Goal: Information Seeking & Learning: Find specific page/section

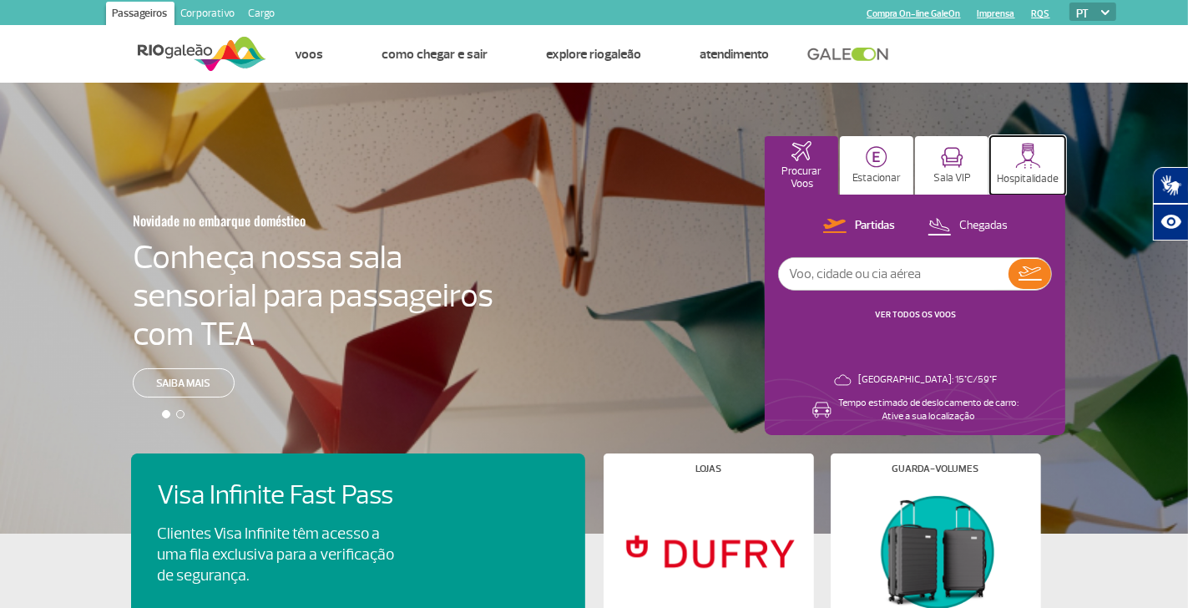
click at [1012, 173] on p "Hospitalidade" at bounding box center [1028, 179] width 62 height 13
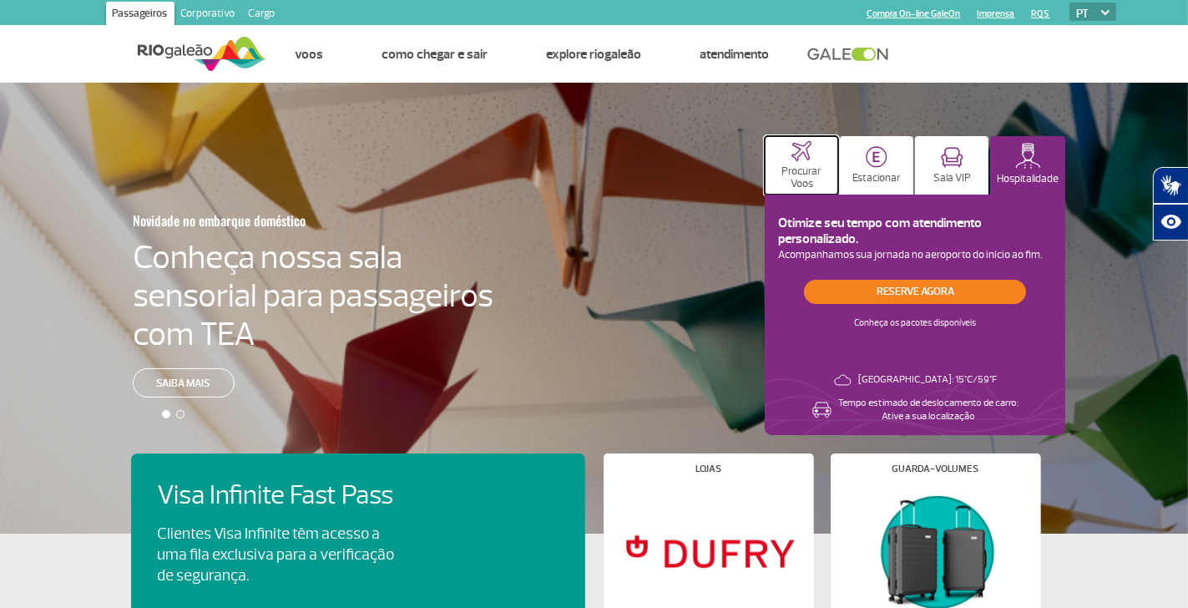
click at [825, 153] on button "Procurar Voos" at bounding box center [801, 165] width 73 height 58
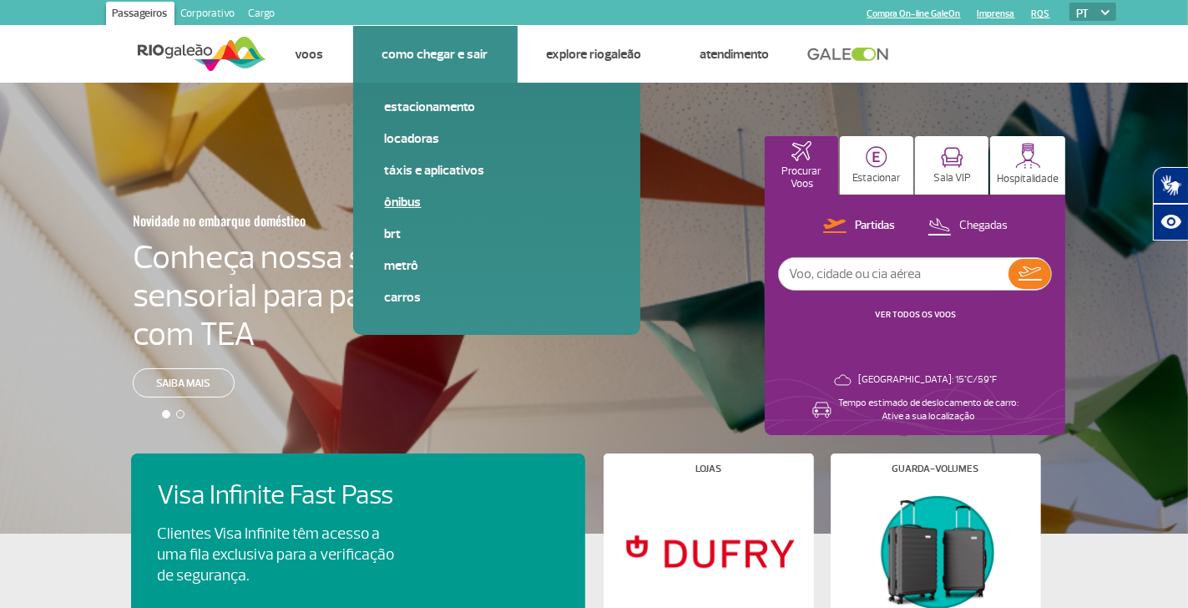
click at [399, 203] on link "Ônibus" at bounding box center [497, 202] width 224 height 18
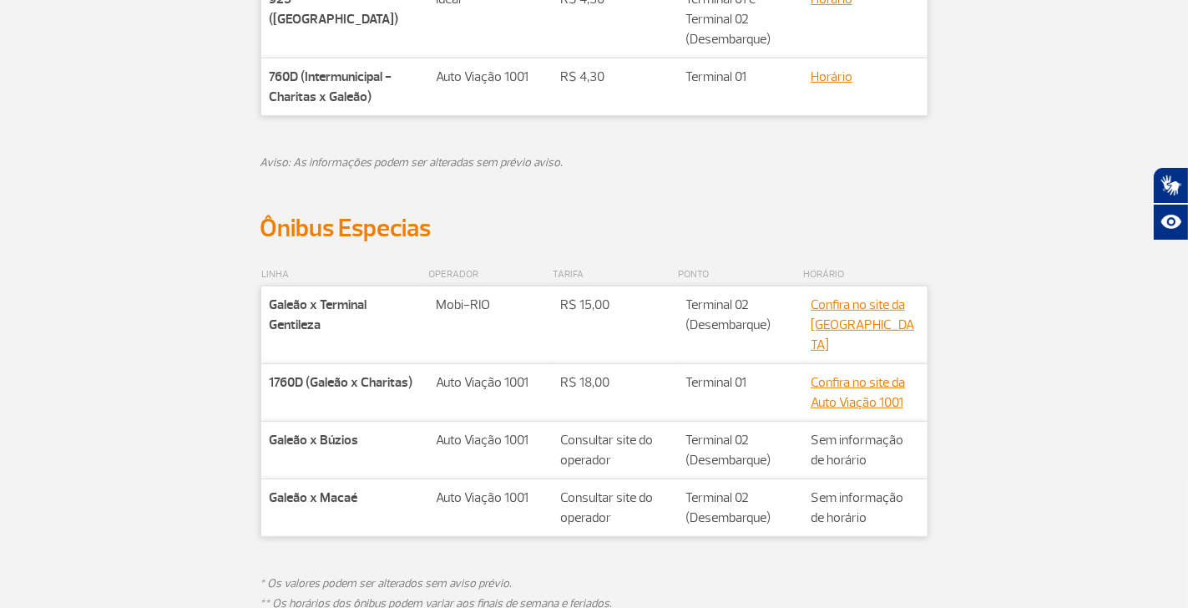
scroll to position [835, 0]
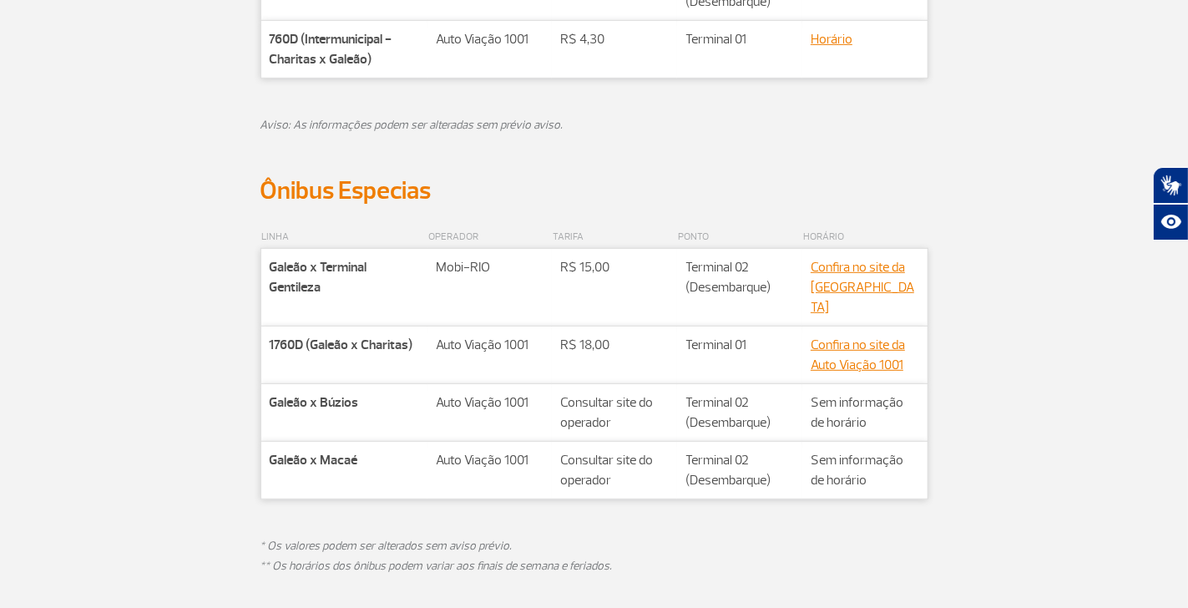
click at [401, 336] on strong "1760D (Galeão x Charitas)" at bounding box center [342, 344] width 144 height 17
click at [341, 267] on strong "Galeão x Terminal Gentileza" at bounding box center [319, 277] width 98 height 37
drag, startPoint x: 320, startPoint y: 265, endPoint x: 341, endPoint y: 290, distance: 33.1
click at [341, 290] on p "Galeão x Terminal Gentileza" at bounding box center [345, 277] width 150 height 40
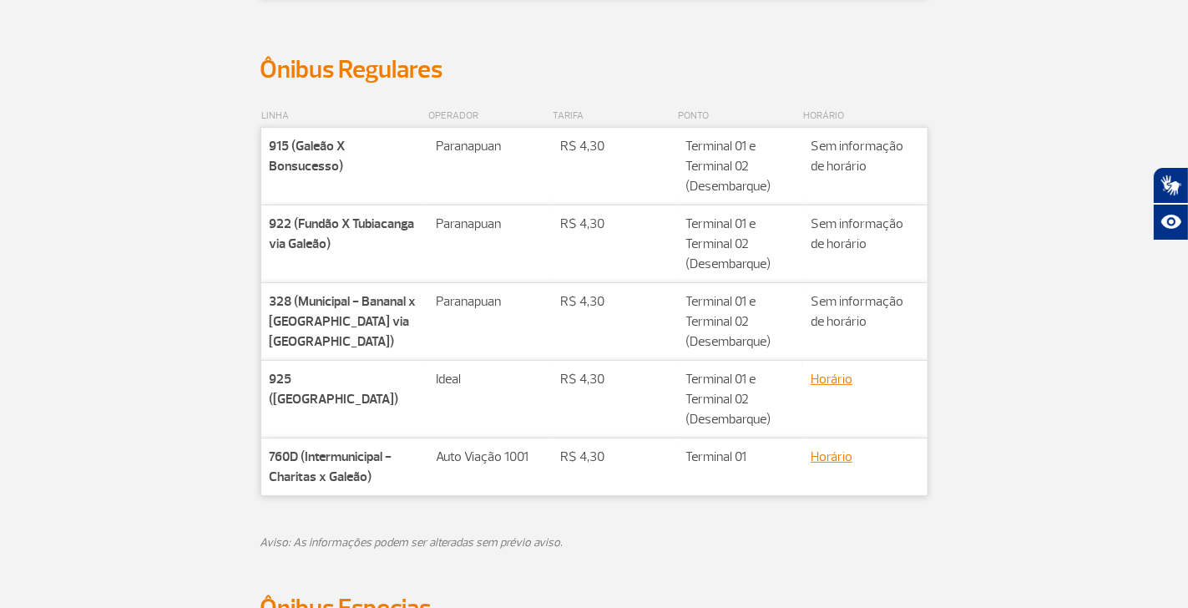
scroll to position [668, 0]
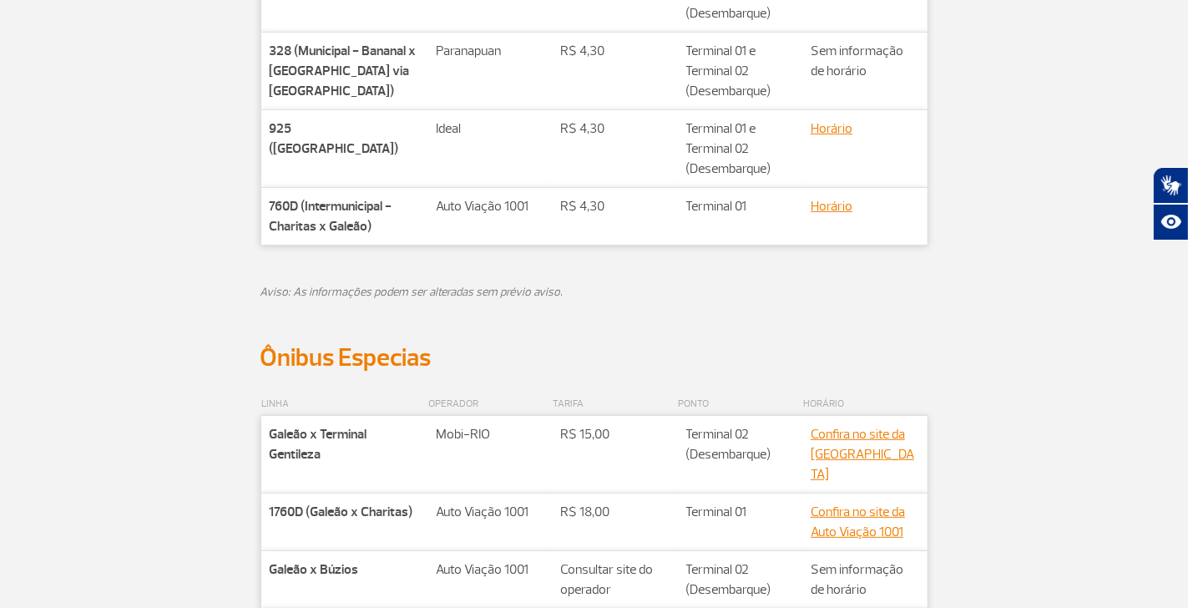
click at [218, 332] on div "LINHA OPERADOR TARIFA PONTO HORÁRIO Companhia 915 (Galeão X Bonsucesso) Rota Pa…" at bounding box center [594, 89] width 927 height 508
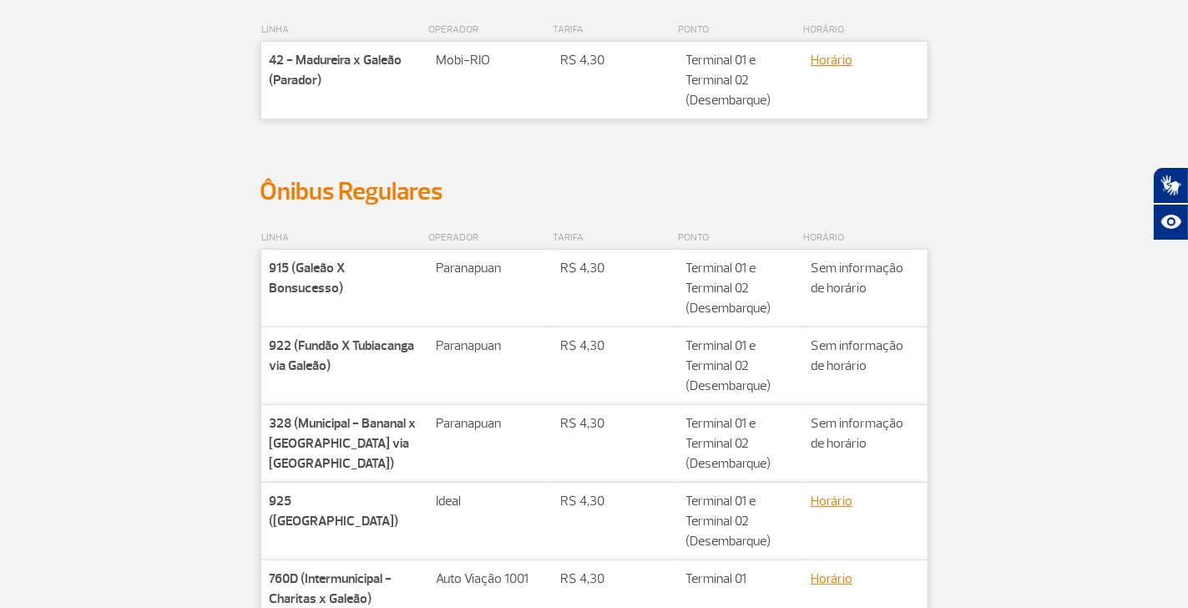
scroll to position [0, 0]
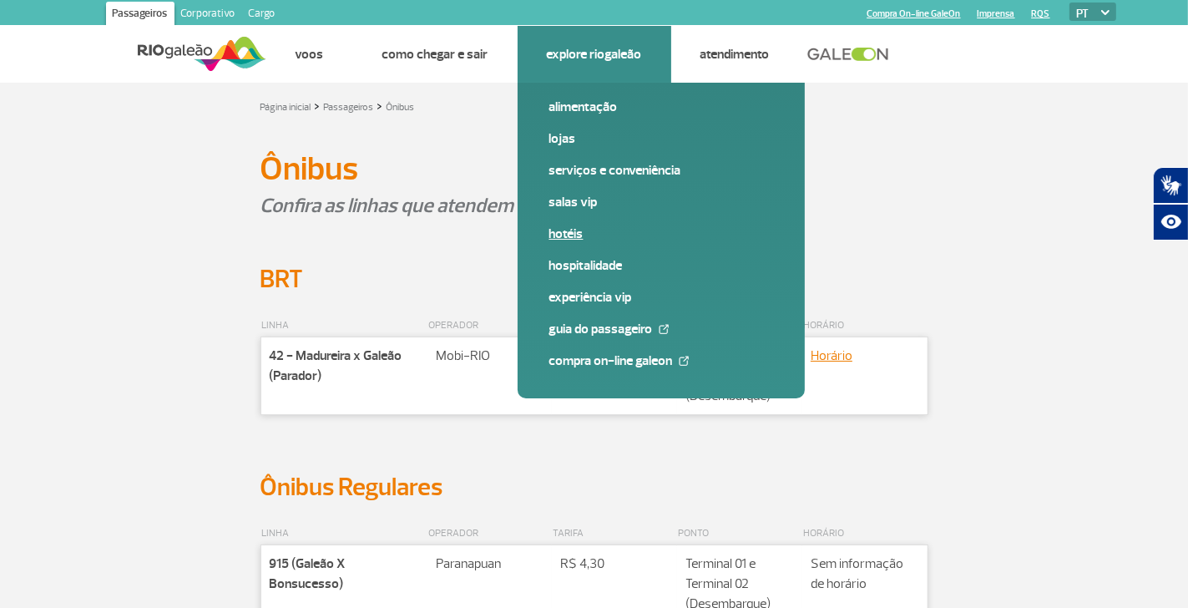
click at [577, 233] on link "Hotéis" at bounding box center [661, 234] width 224 height 18
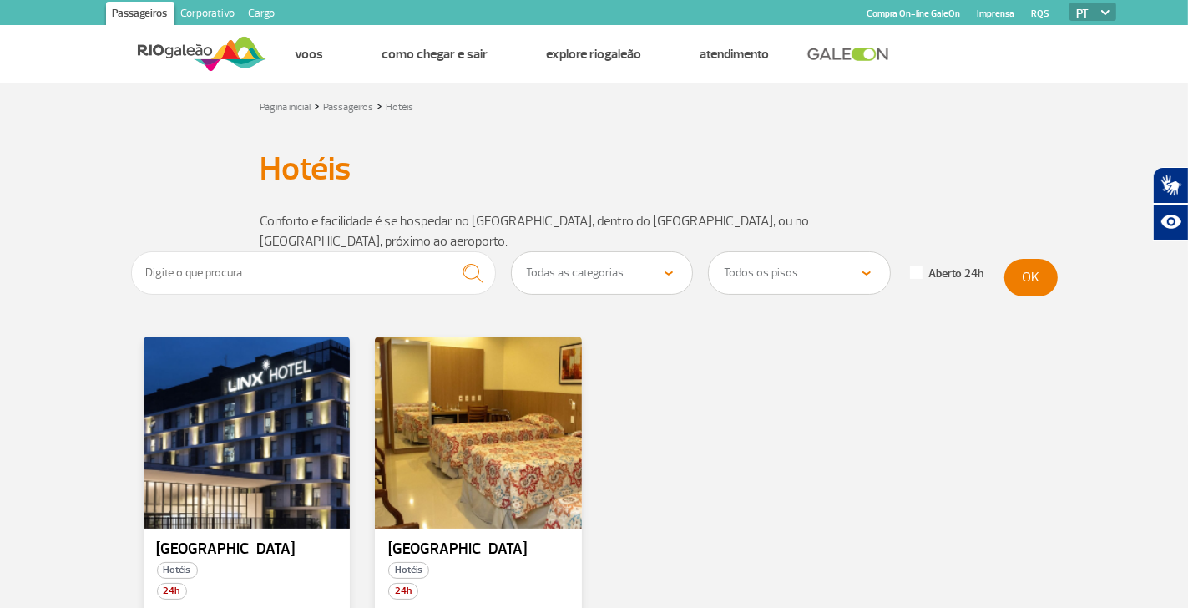
click at [91, 415] on section "Todas as categorias Hotéis Todos os pisos Área Pública (antes do Raio-X) Desemb…" at bounding box center [594, 477] width 1188 height 452
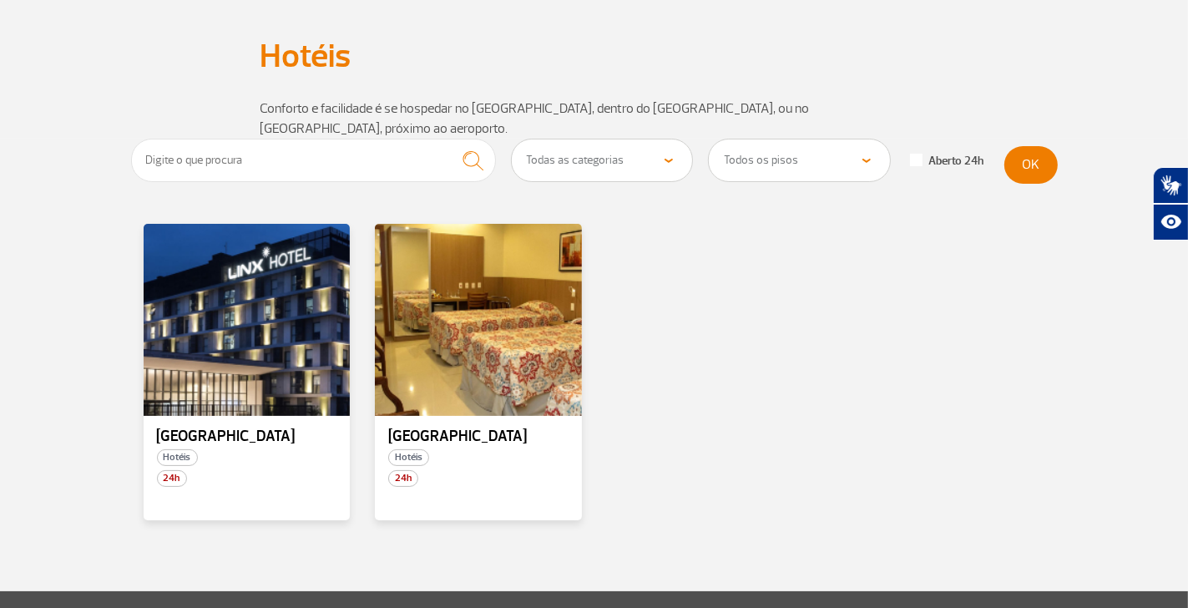
scroll to position [83, 0]
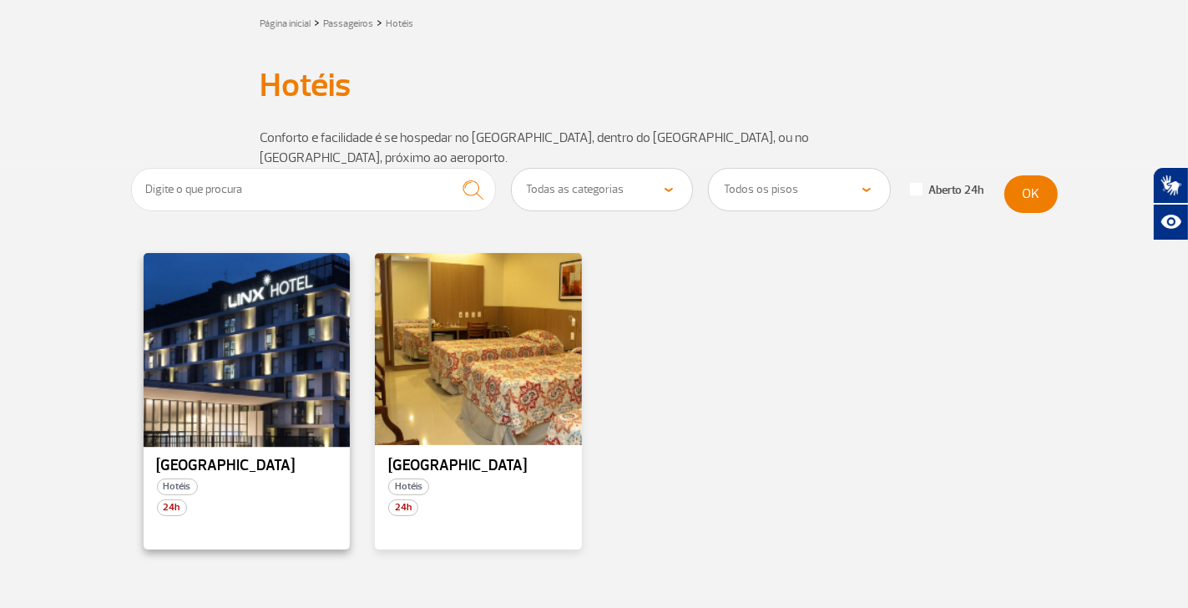
click at [287, 366] on div at bounding box center [246, 349] width 210 height 196
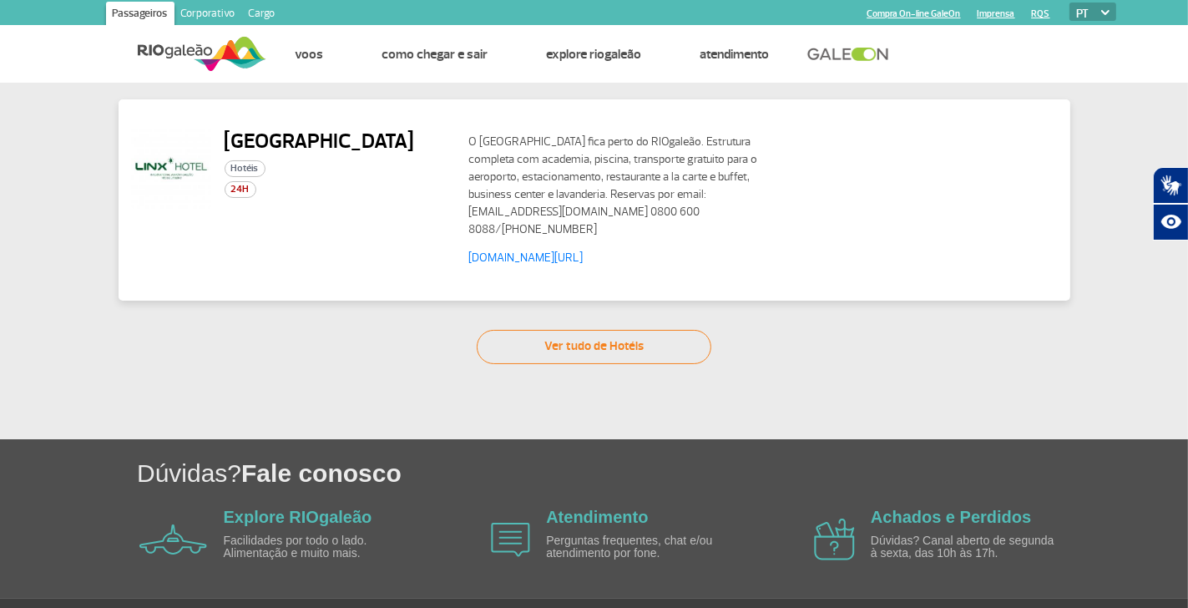
click at [267, 141] on h2 "Linx Hotel" at bounding box center [320, 141] width 190 height 25
click at [268, 140] on h2 "Linx Hotel" at bounding box center [320, 141] width 190 height 25
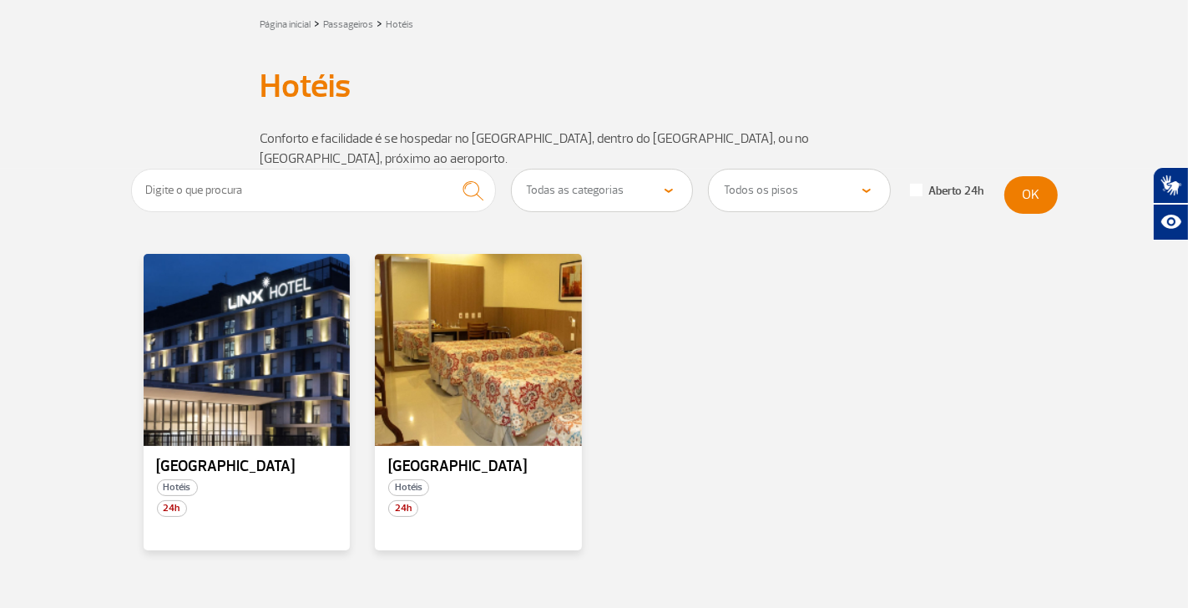
scroll to position [83, 0]
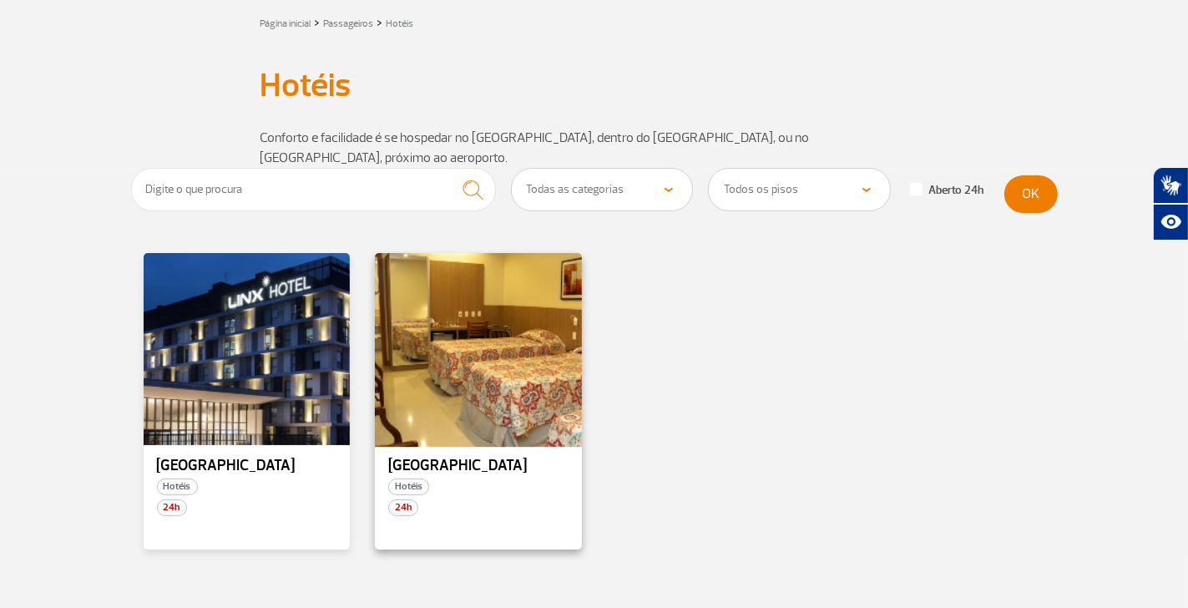
click at [451, 366] on div at bounding box center [478, 349] width 210 height 196
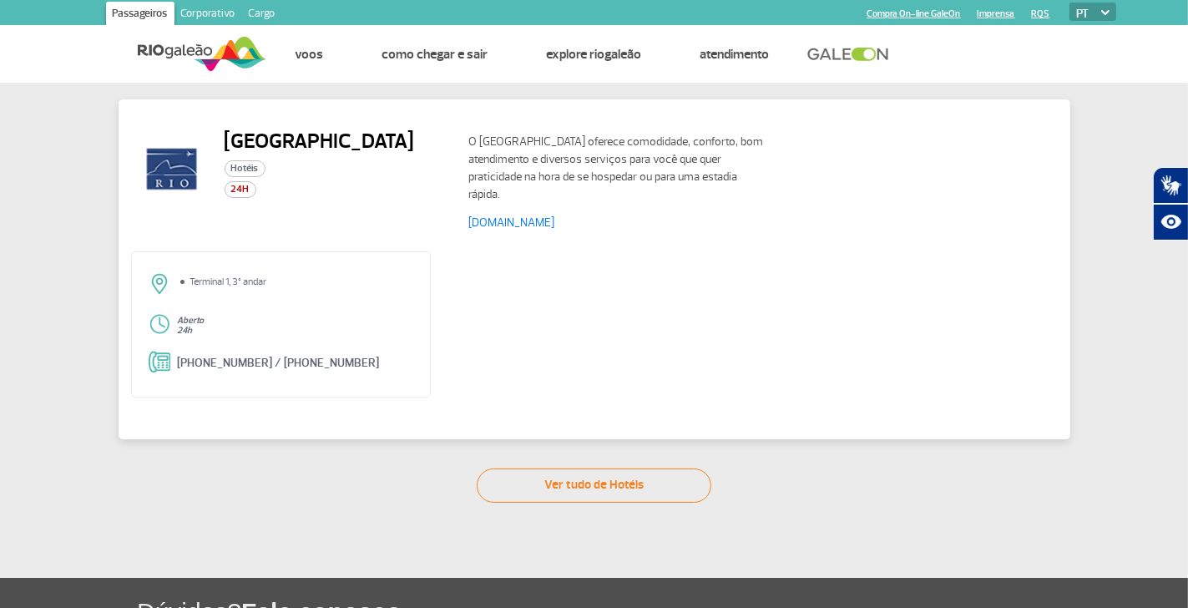
click at [288, 149] on h2 "Rio Aeroporto Hotel" at bounding box center [320, 141] width 190 height 25
drag, startPoint x: 288, startPoint y: 149, endPoint x: 708, endPoint y: 106, distance: 422.1
click at [673, 164] on p "O Rio Aeroporto Hotel oferece comodidade, conforto, bom atendimento e diversos …" at bounding box center [618, 168] width 301 height 70
